Goal: Task Accomplishment & Management: Complete application form

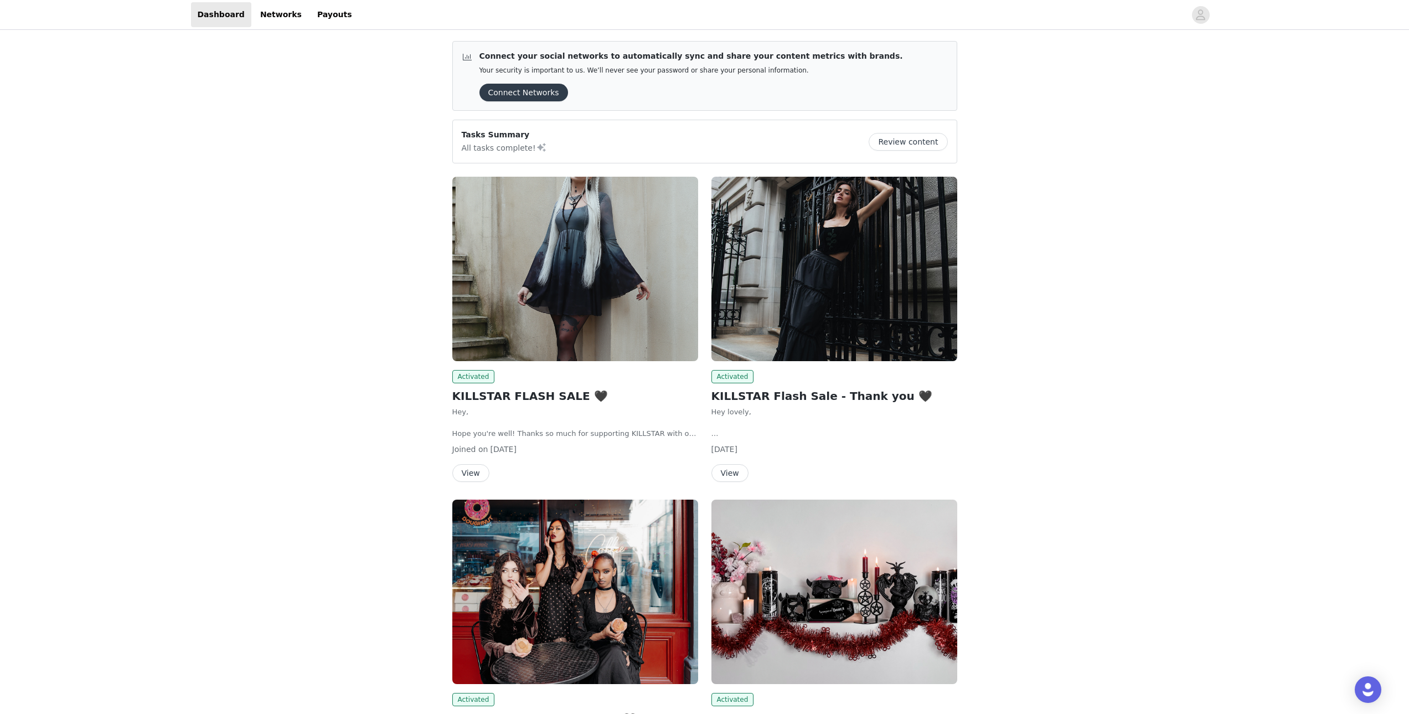
click at [920, 143] on button "Review content" at bounding box center [908, 142] width 79 height 18
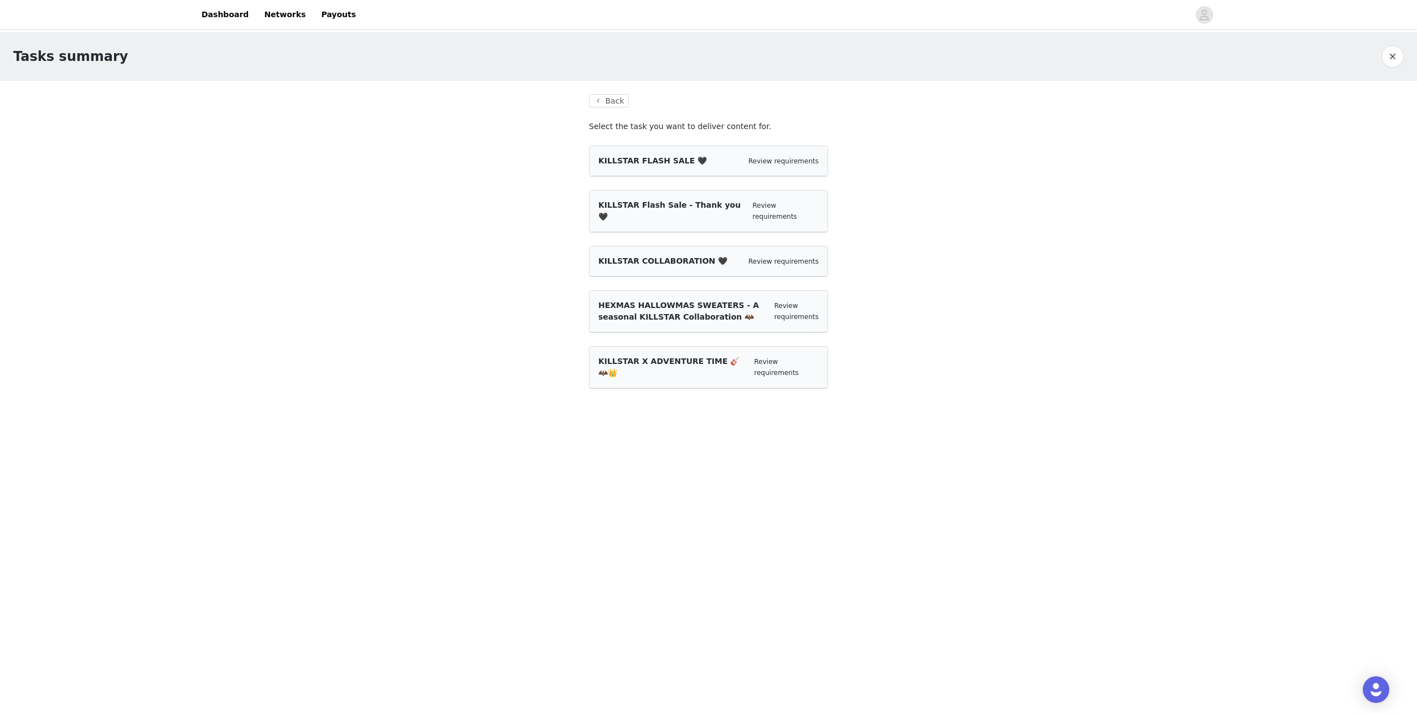
click at [655, 164] on span "KILLSTAR FLASH SALE 🖤" at bounding box center [653, 160] width 109 height 9
click at [795, 160] on link "Review requirements" at bounding box center [784, 161] width 70 height 8
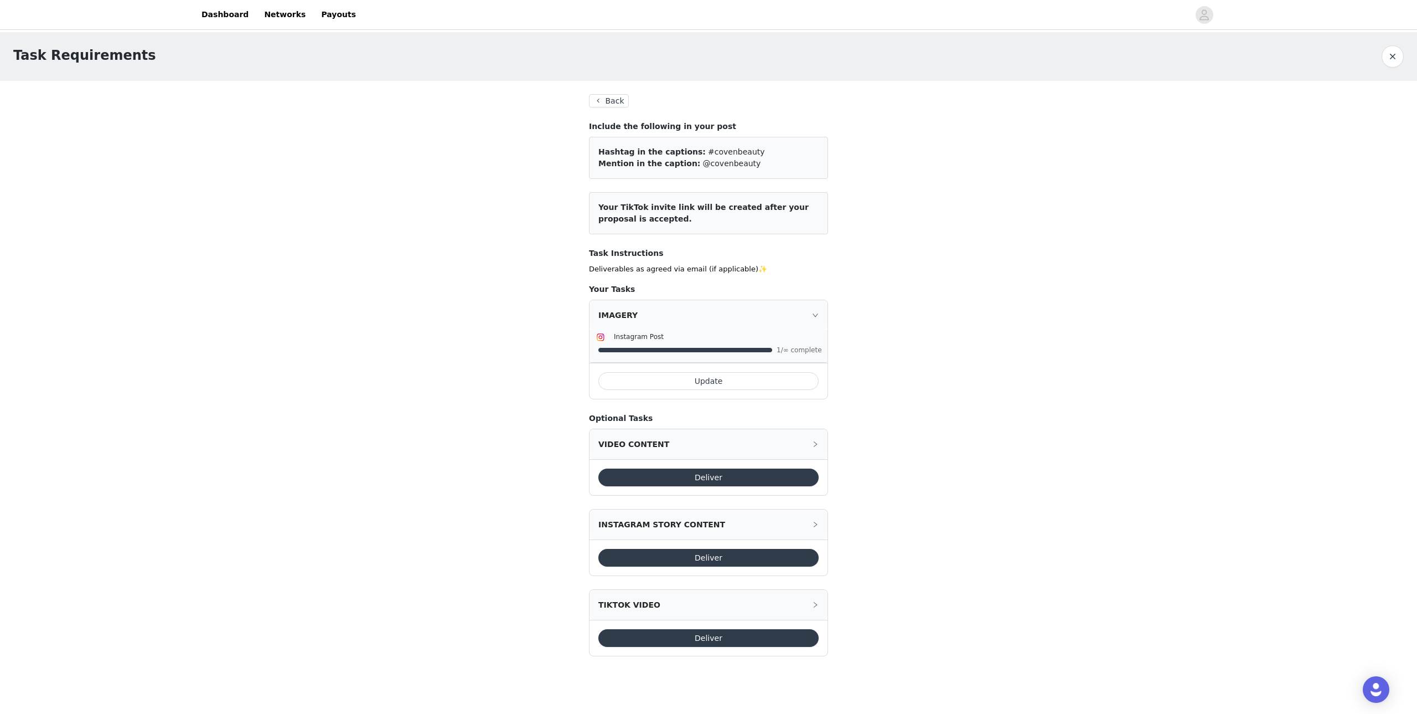
click at [737, 377] on button "Update" at bounding box center [709, 381] width 220 height 18
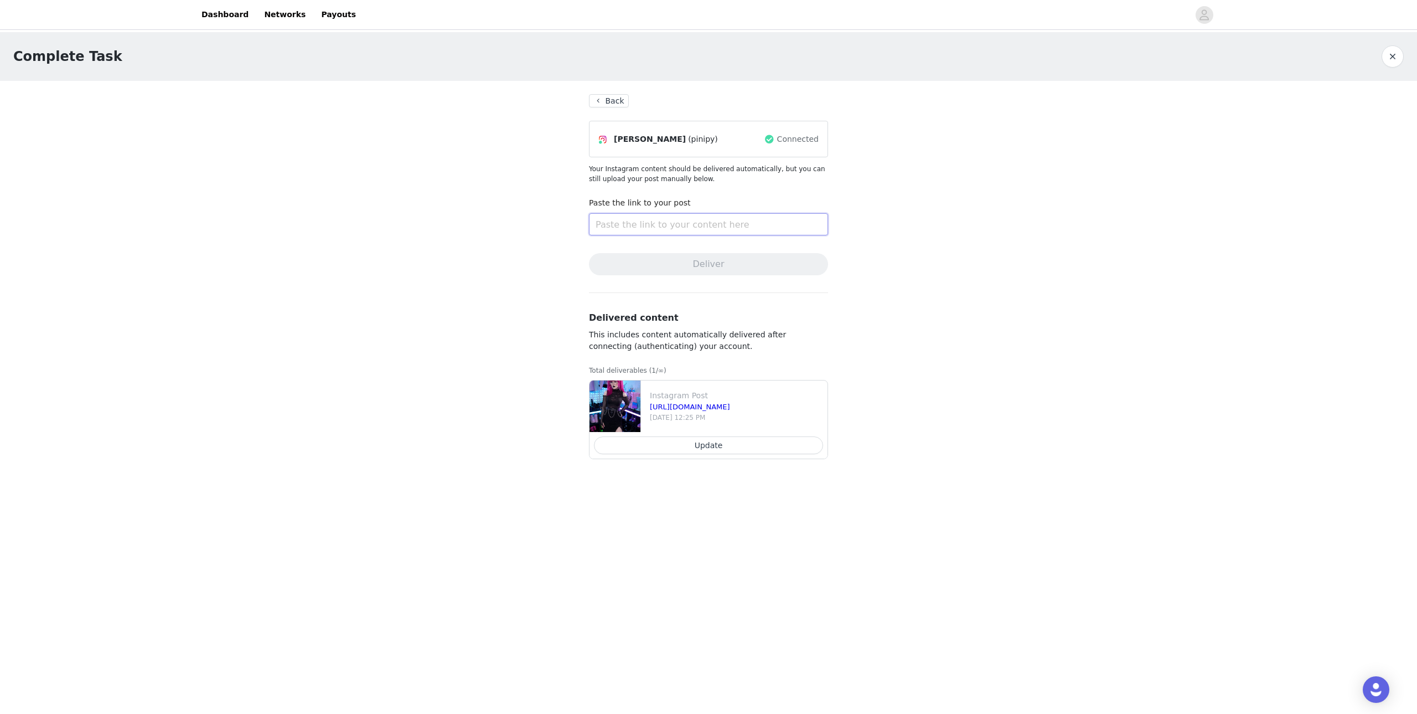
click at [696, 224] on input "text" at bounding box center [708, 224] width 239 height 22
click at [669, 218] on input "text" at bounding box center [708, 224] width 239 height 22
paste input "[URL][DOMAIN_NAME]"
type input "[URL][DOMAIN_NAME]"
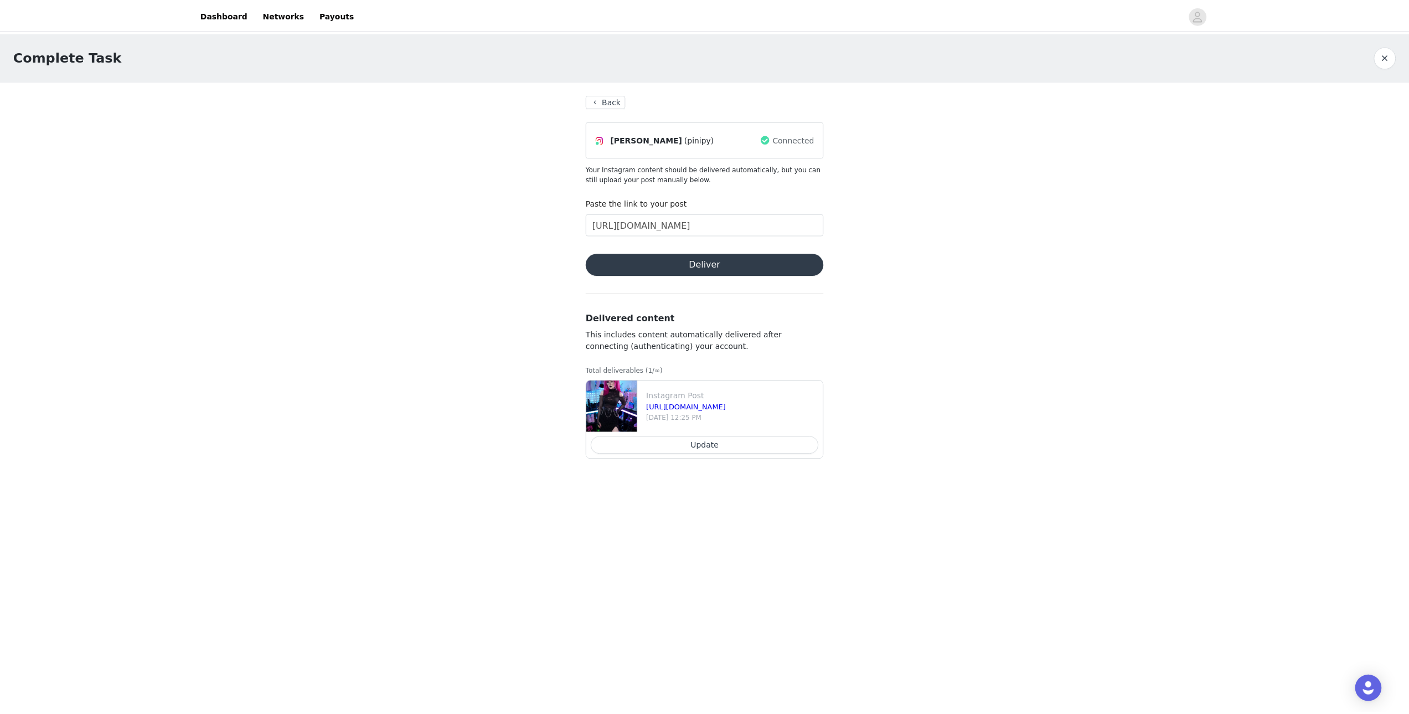
scroll to position [0, 0]
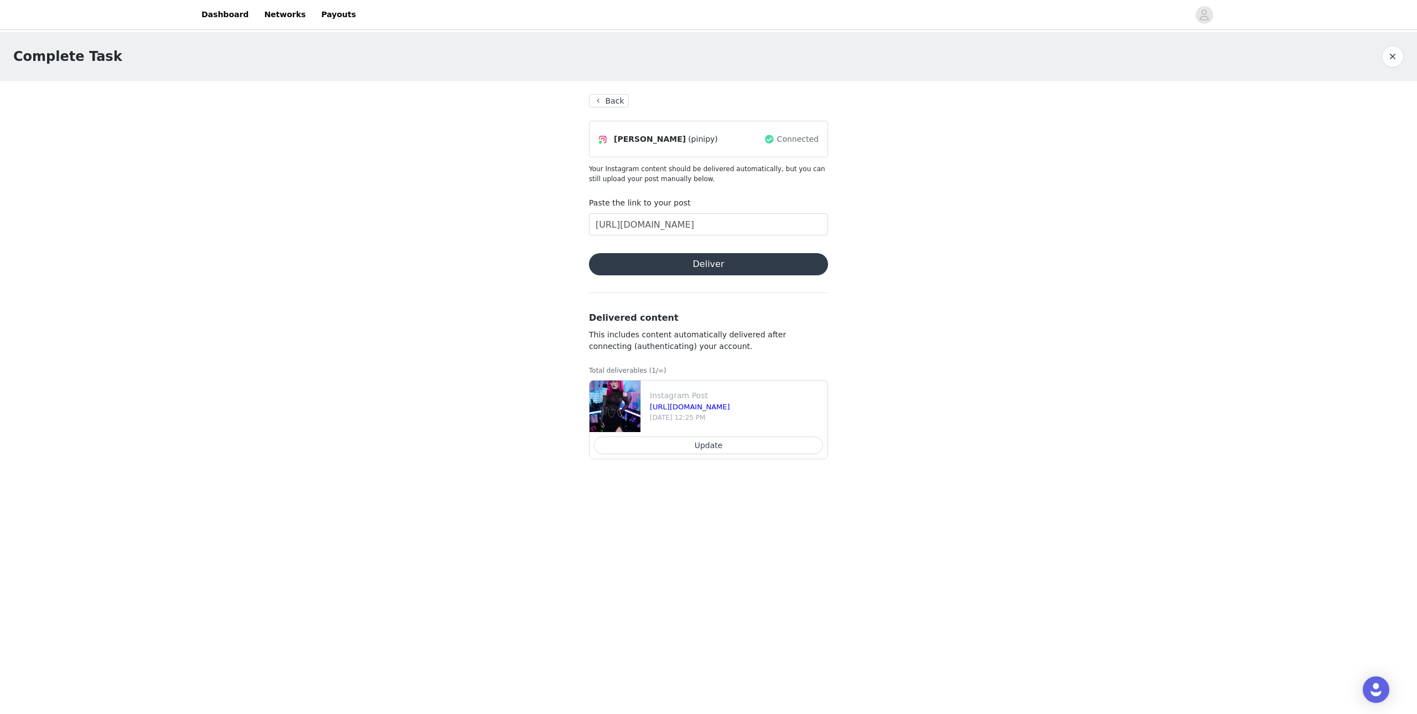
click at [728, 273] on button "Deliver" at bounding box center [708, 264] width 239 height 22
click at [610, 99] on button "Back" at bounding box center [609, 100] width 40 height 13
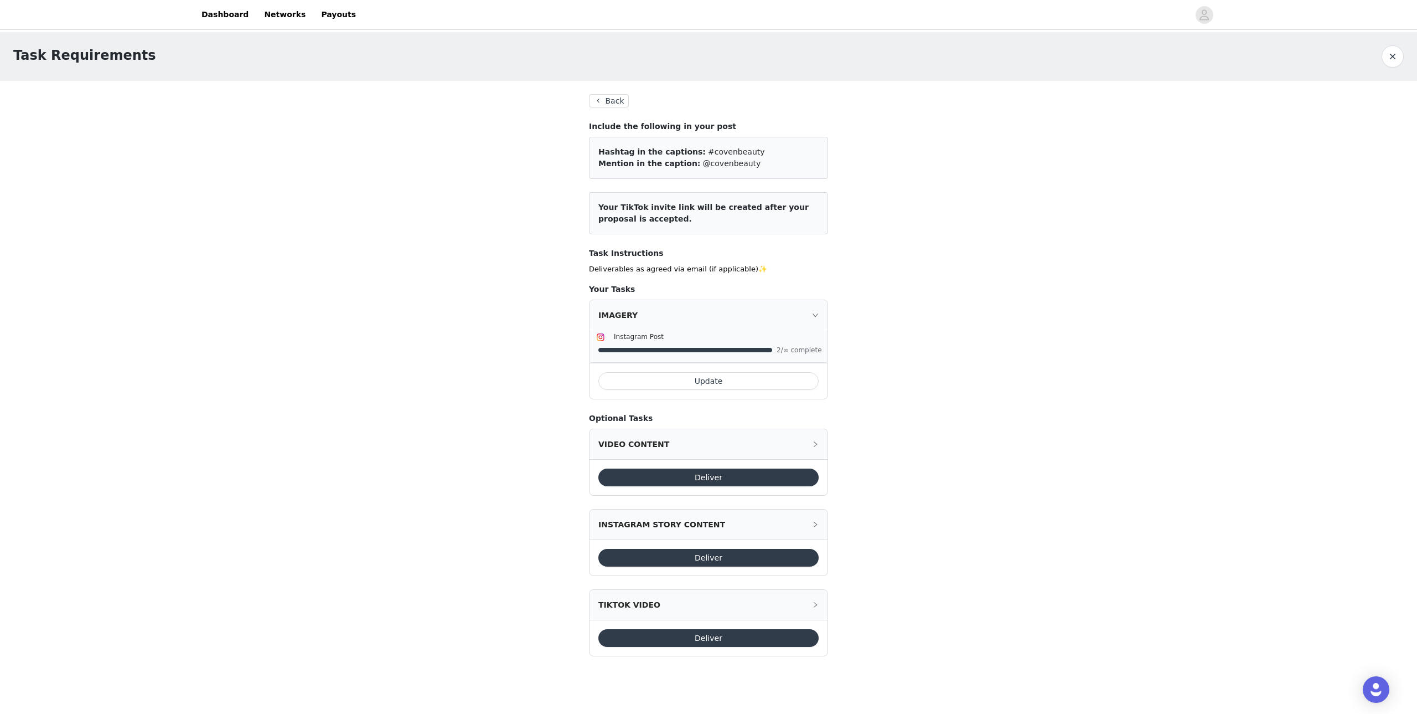
click at [608, 98] on button "Back" at bounding box center [609, 100] width 40 height 13
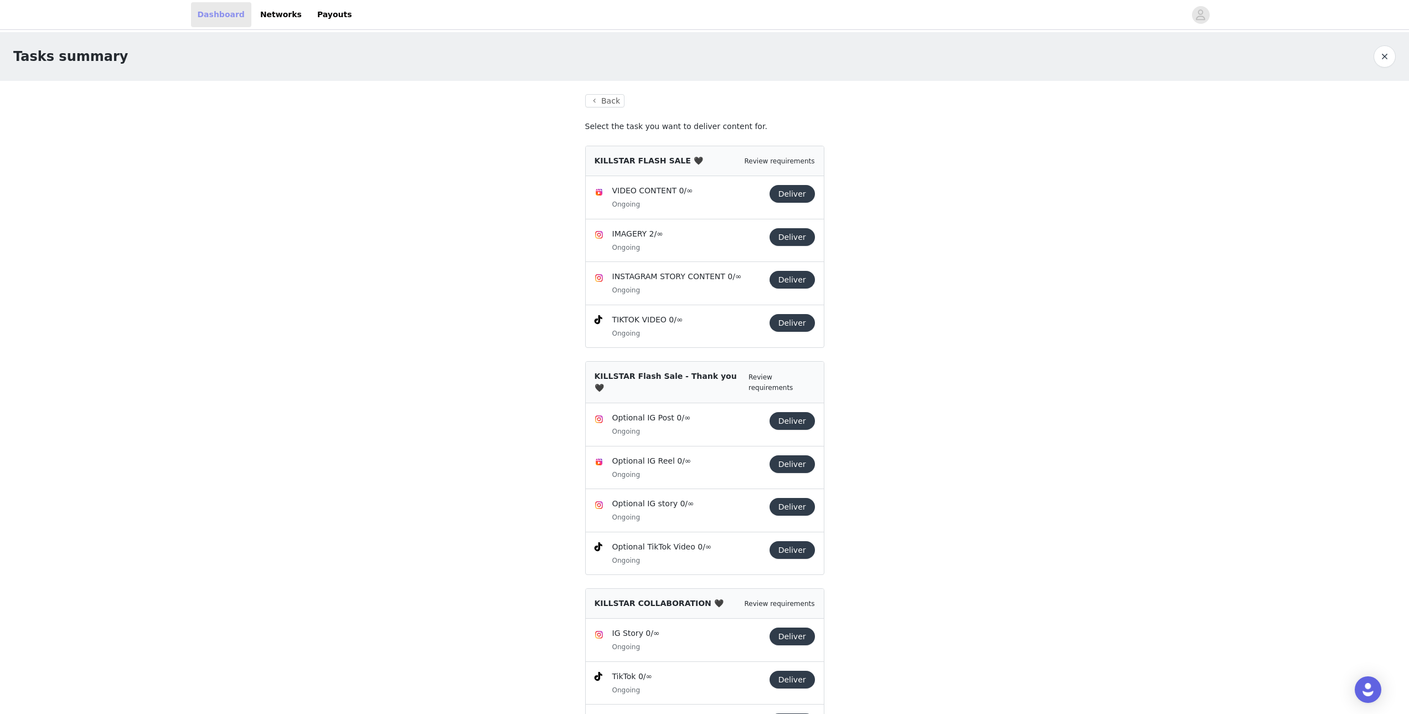
click at [221, 19] on link "Dashboard" at bounding box center [221, 14] width 60 height 25
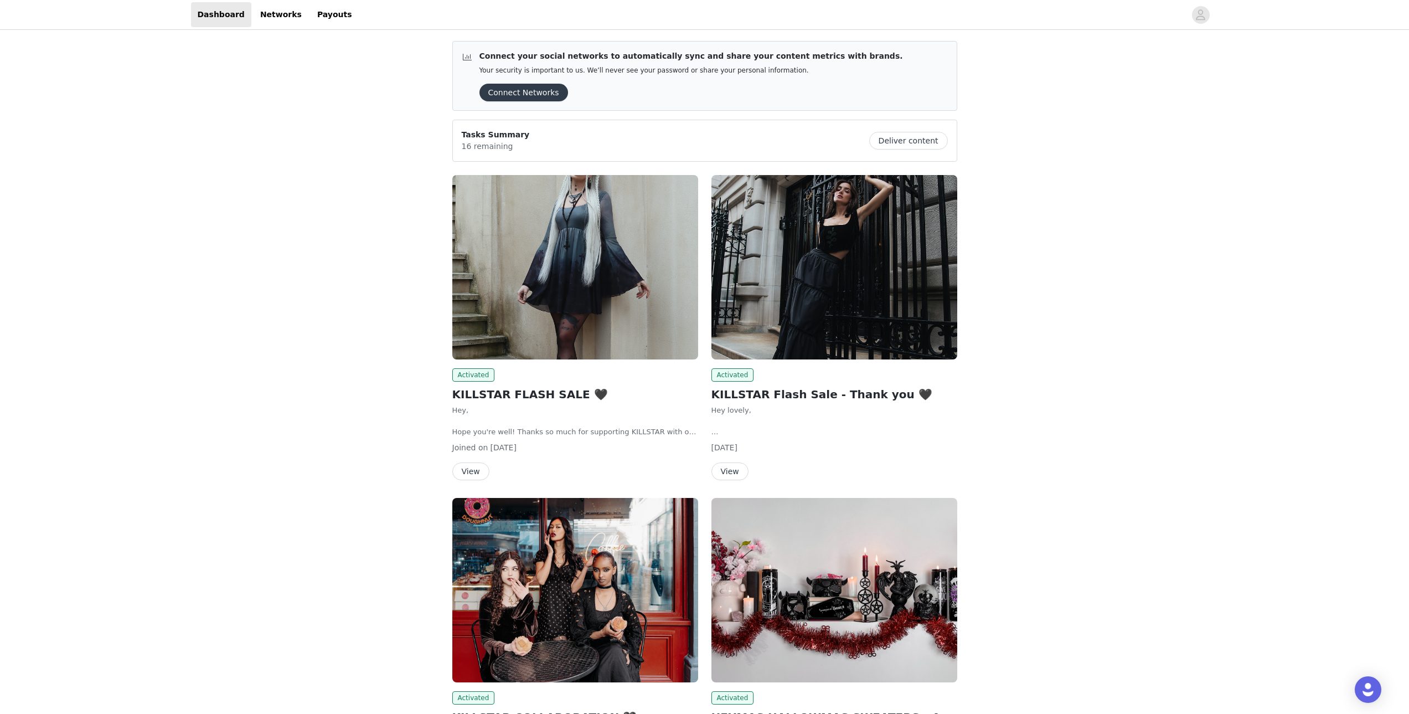
click at [592, 279] on img at bounding box center [575, 267] width 246 height 184
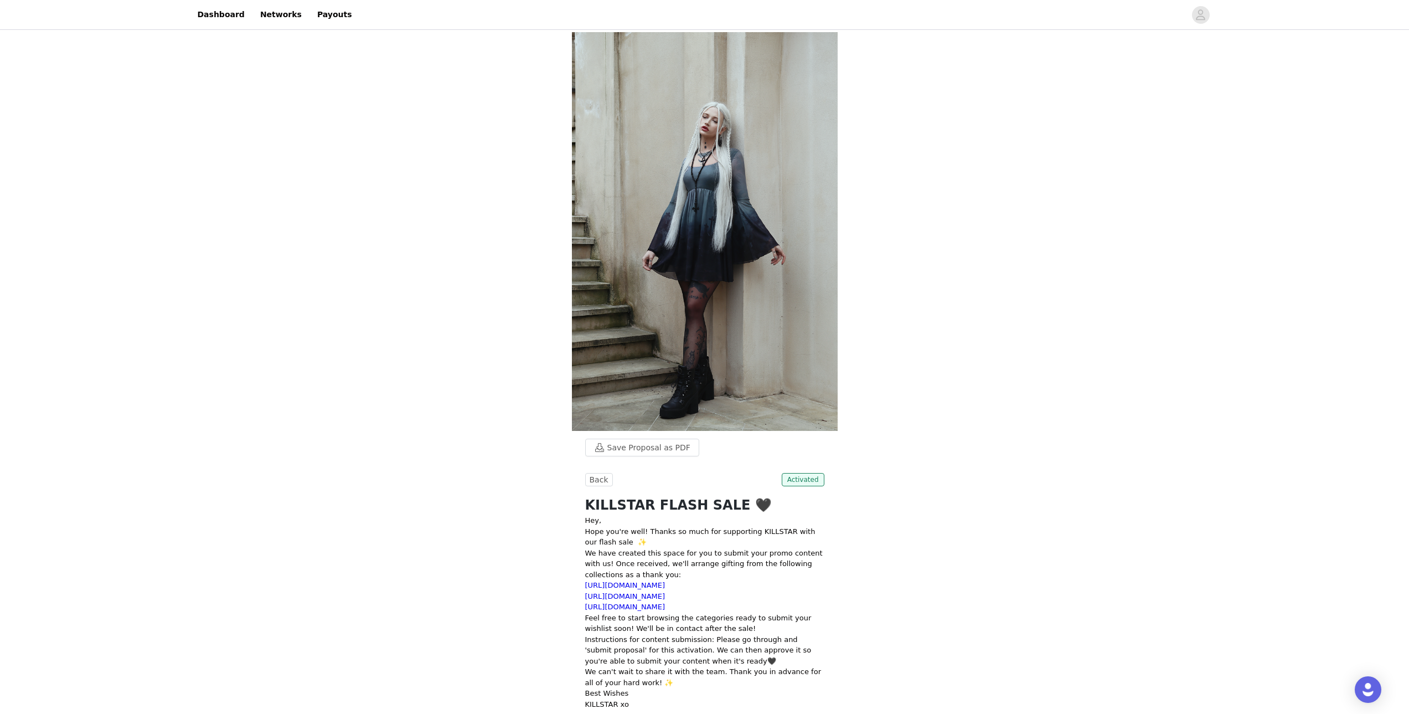
drag, startPoint x: 428, startPoint y: 80, endPoint x: 446, endPoint y: 88, distance: 20.1
click at [220, 8] on link "Dashboard" at bounding box center [221, 14] width 60 height 25
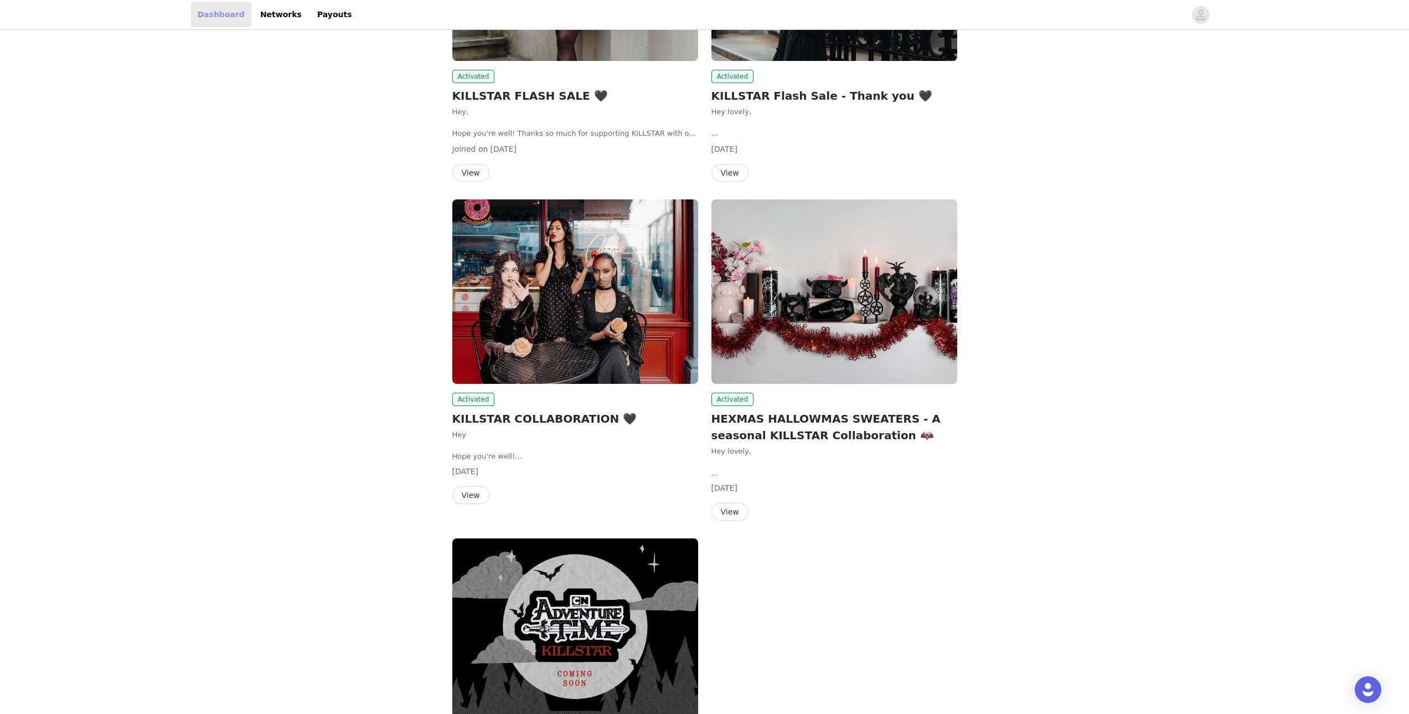
scroll to position [332, 0]
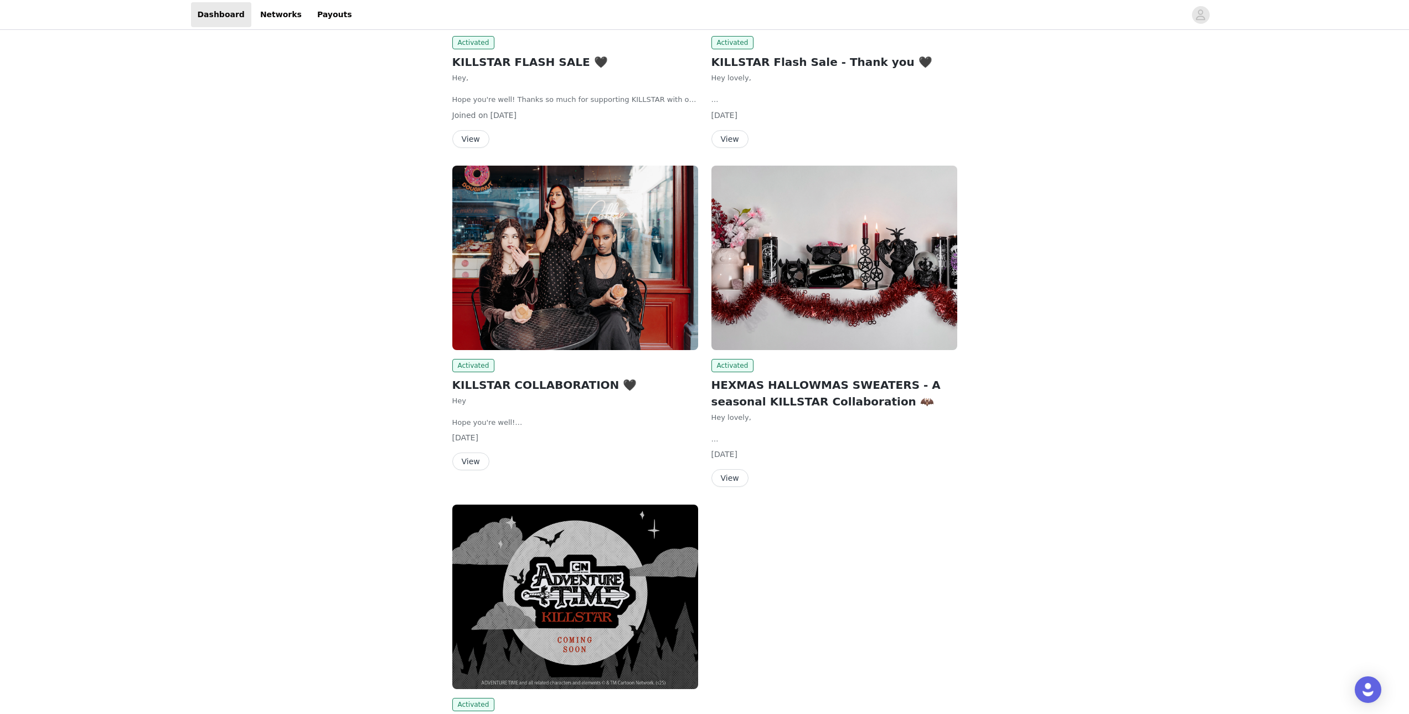
click at [797, 283] on img at bounding box center [834, 258] width 246 height 184
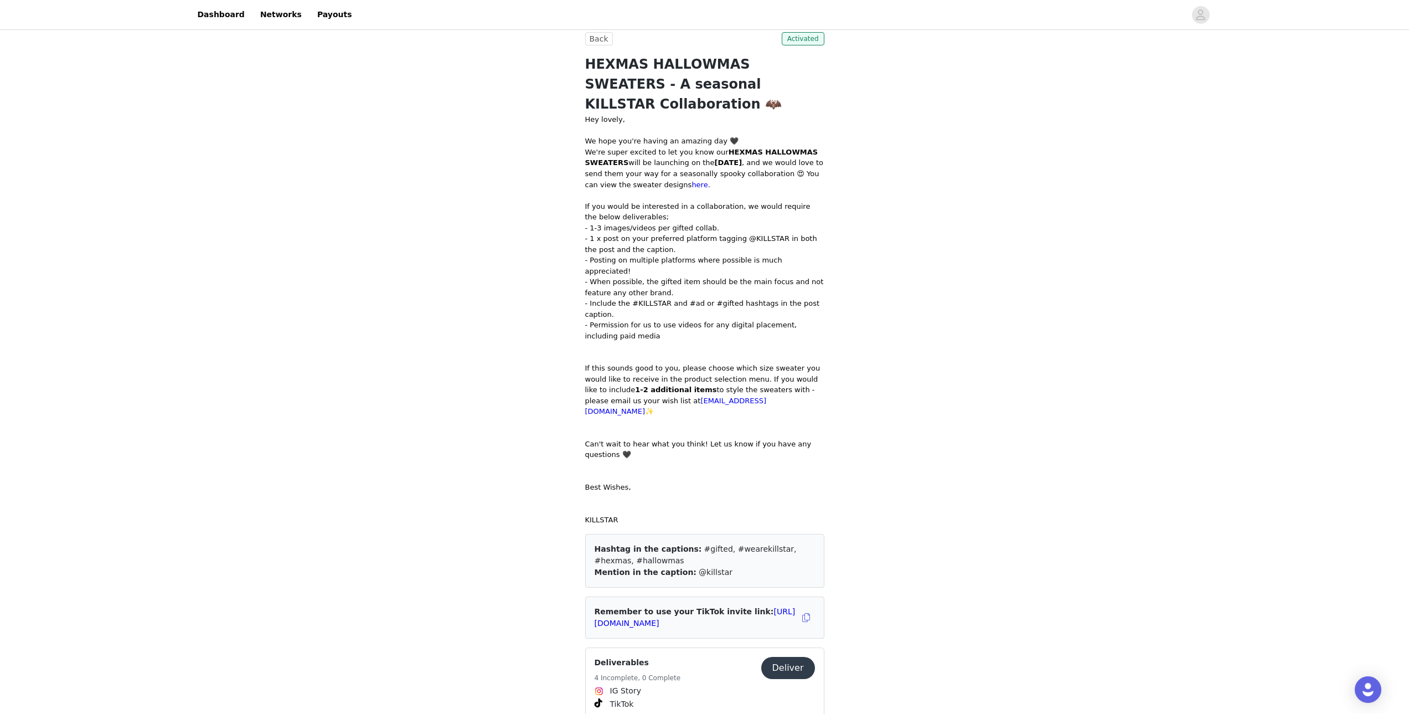
scroll to position [221, 0]
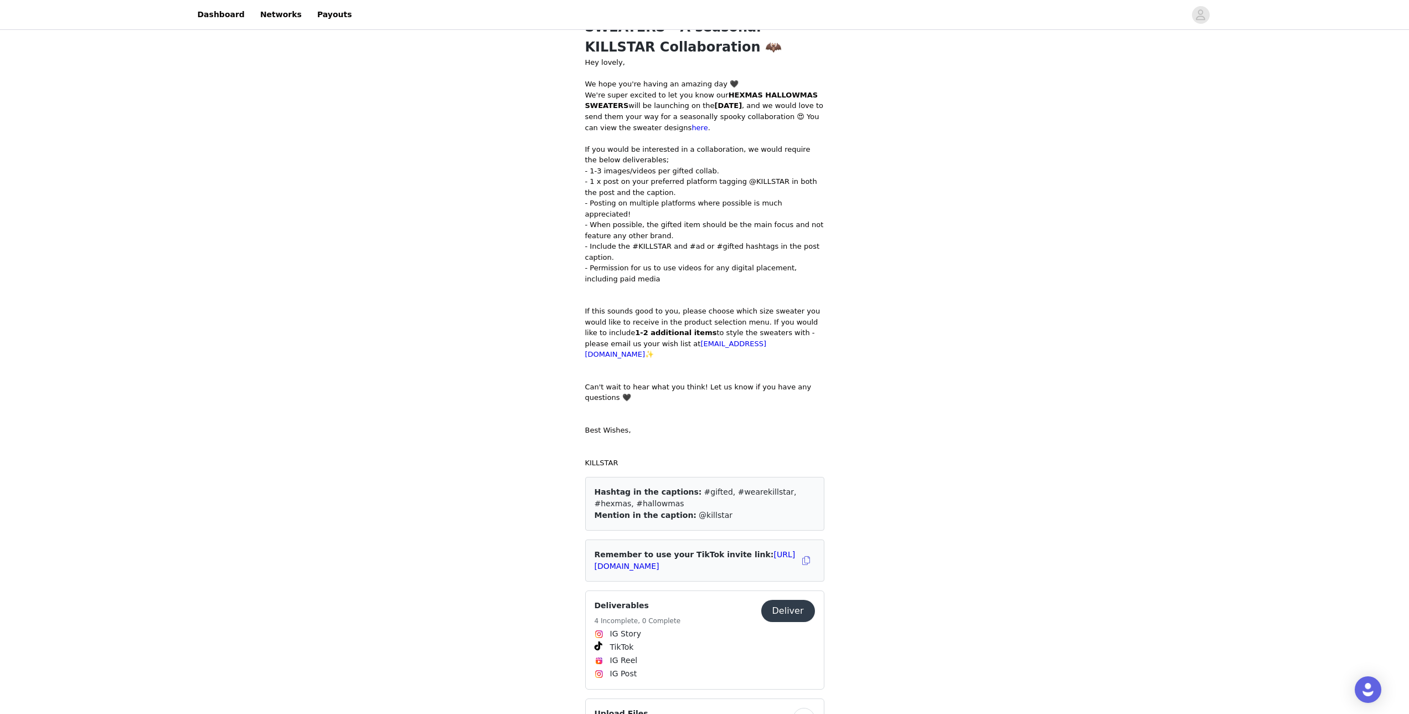
click at [792, 600] on button "Deliver" at bounding box center [788, 611] width 54 height 22
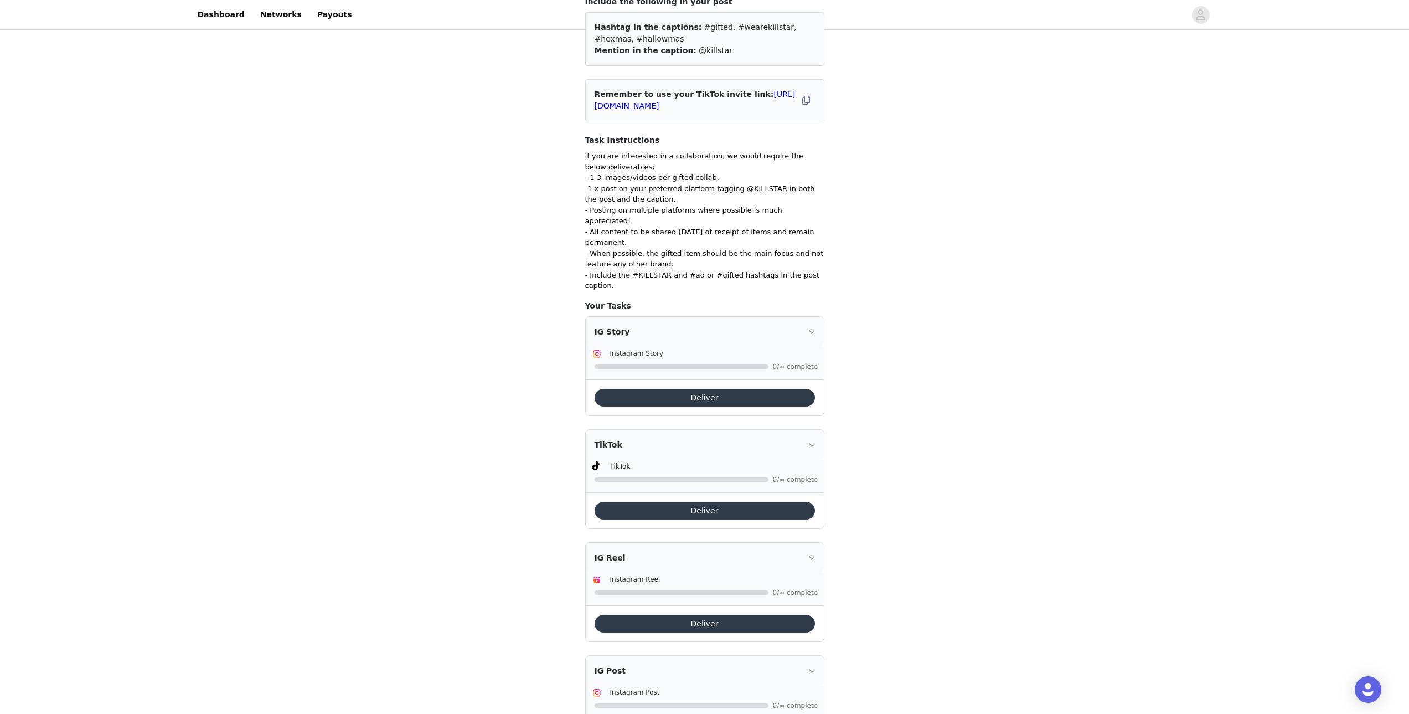
scroll to position [171, 0]
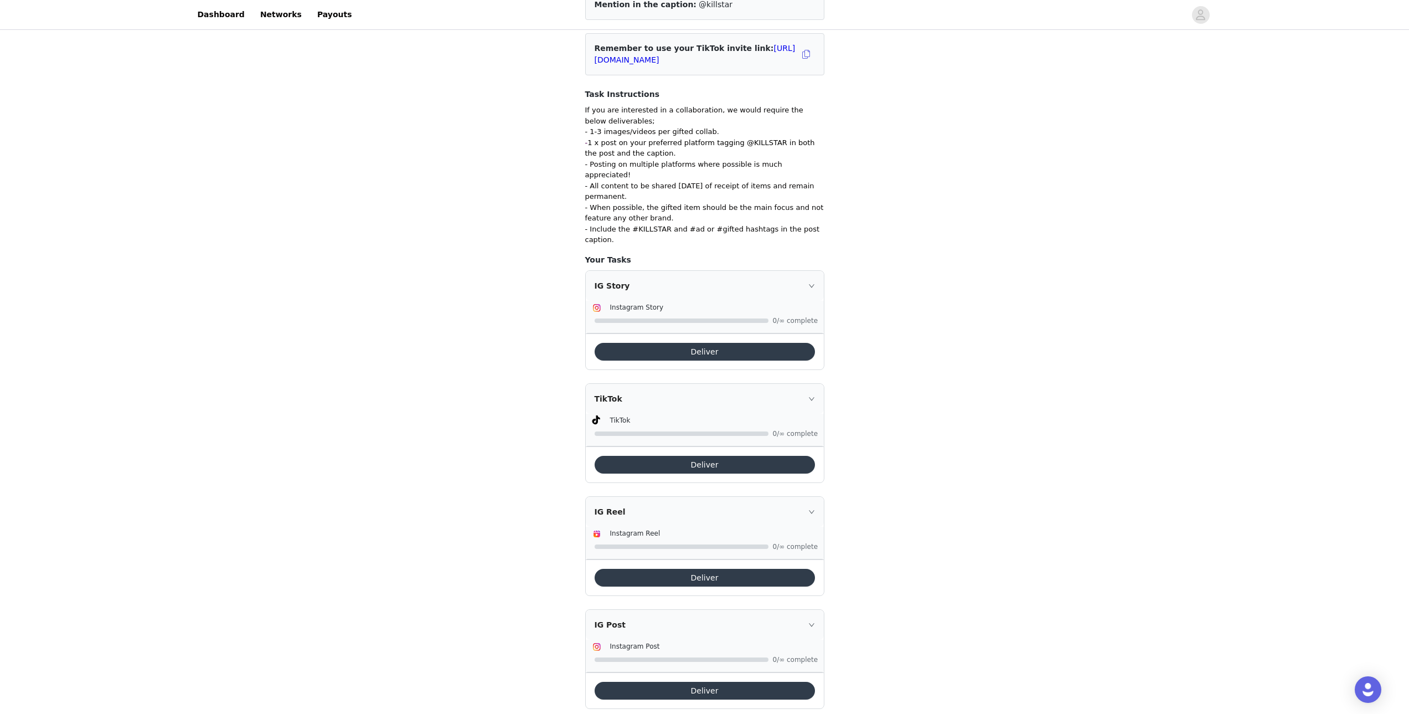
click at [694, 682] on button "Deliver" at bounding box center [705, 691] width 220 height 18
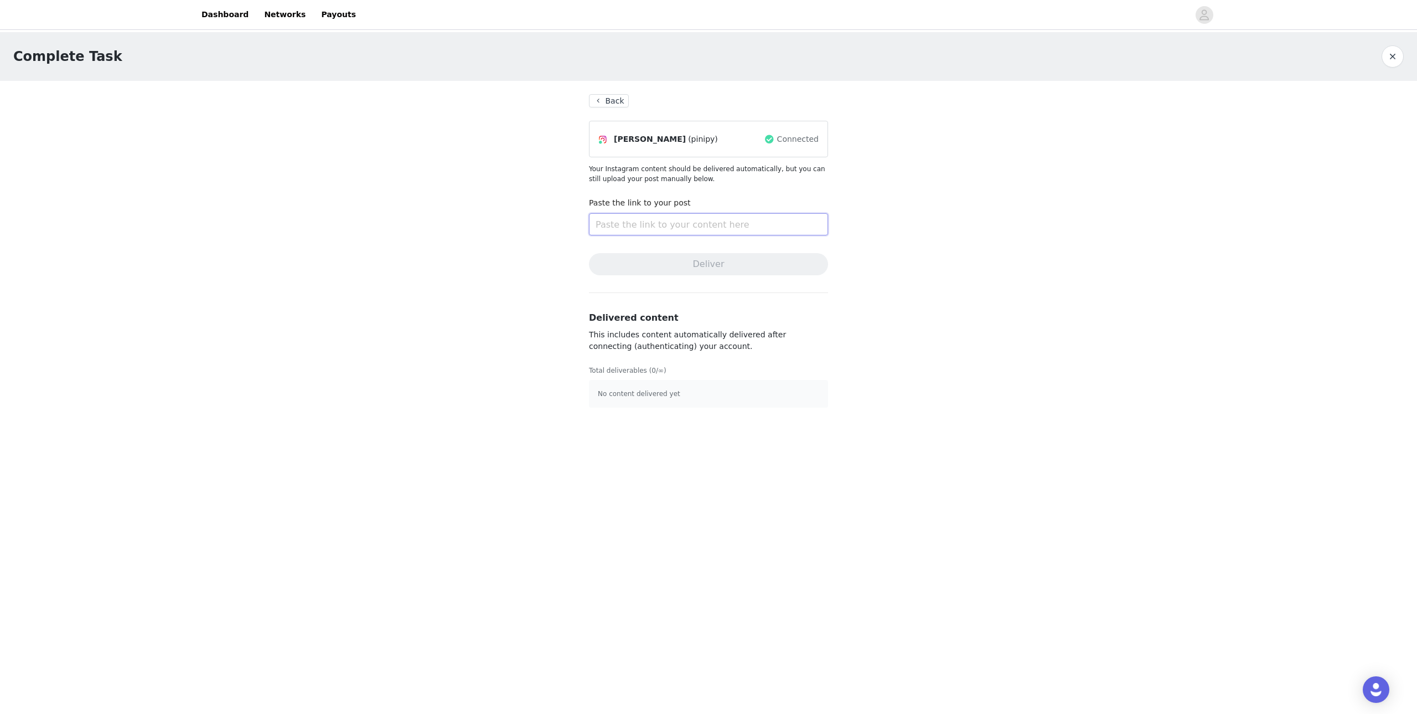
click at [657, 214] on input "text" at bounding box center [708, 224] width 239 height 22
paste input "[URL][DOMAIN_NAME]"
type input "[URL][DOMAIN_NAME]"
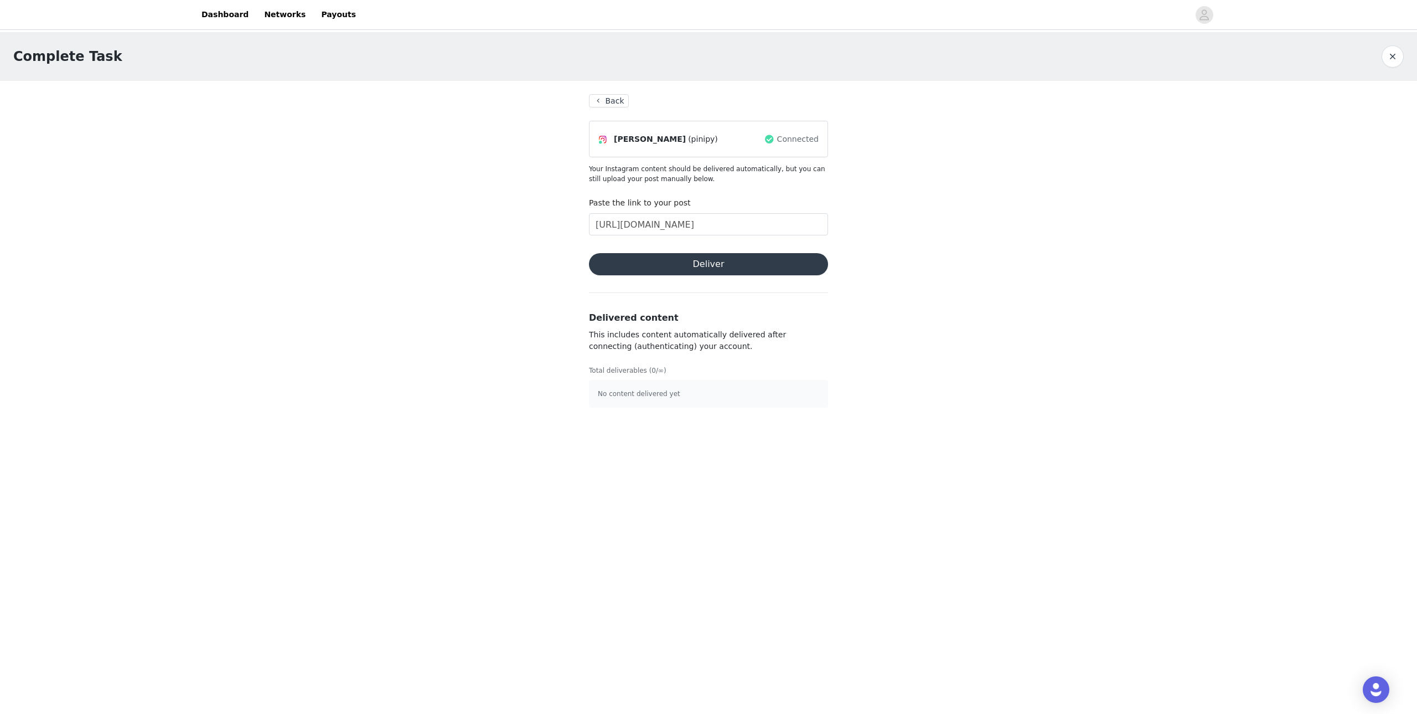
click at [710, 267] on button "Deliver" at bounding box center [708, 264] width 239 height 22
click at [704, 279] on section "Back [PERSON_NAME] (pinipy) Connected Your Instagram content should be delivere…" at bounding box center [709, 251] width 266 height 340
click at [702, 266] on button "Deliver" at bounding box center [708, 264] width 239 height 22
